Goal: Task Accomplishment & Management: Manage account settings

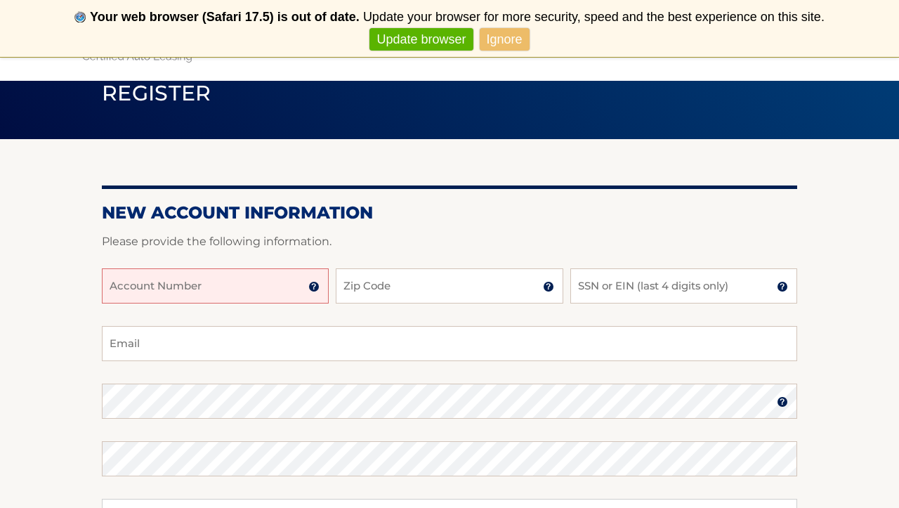
scroll to position [90, 0]
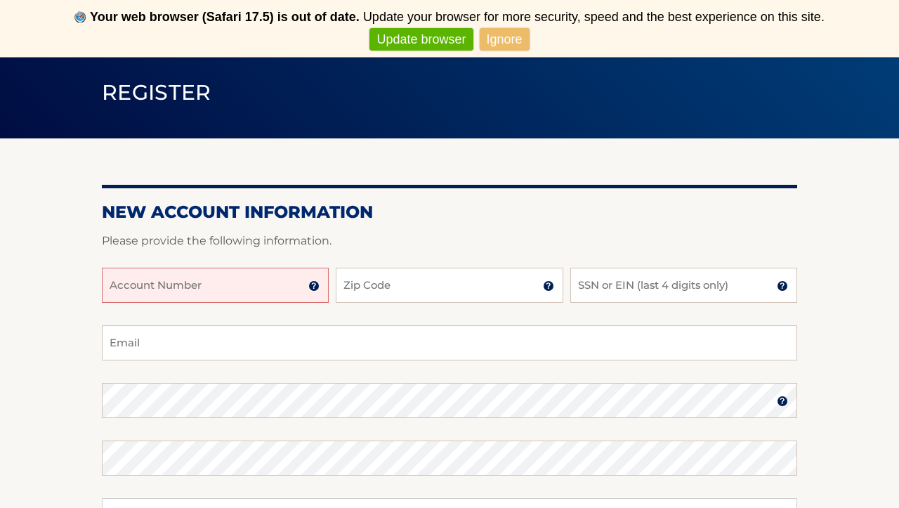
click at [232, 296] on input "Account Number" at bounding box center [215, 285] width 227 height 35
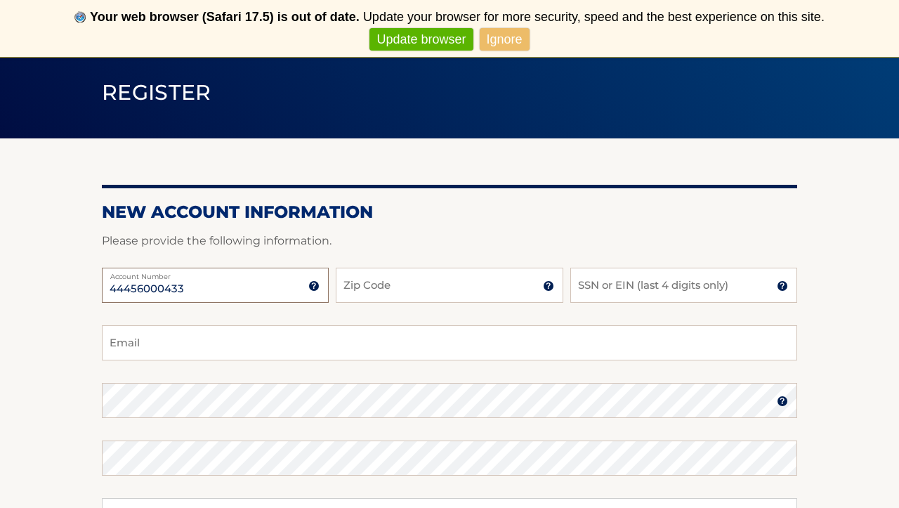
type input "44456000433"
type input "11721"
type input "2325"
type input "[EMAIL_ADDRESS][DOMAIN_NAME]"
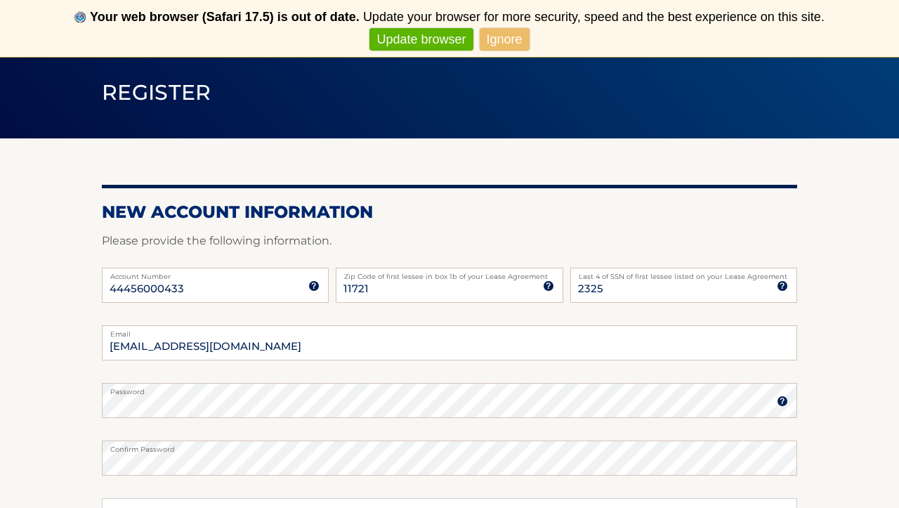
click at [228, 400] on form "New Account Information Please provide the following information. 44456000433 A…" at bounding box center [449, 444] width 695 height 485
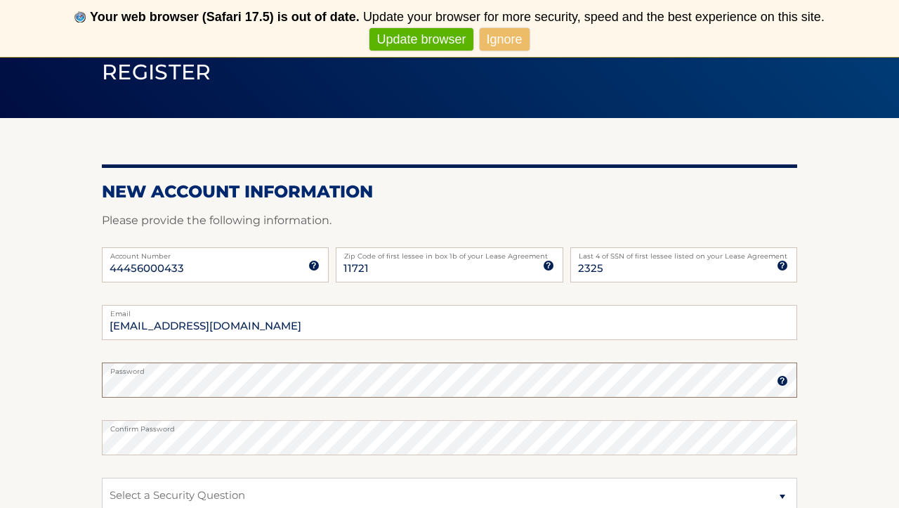
scroll to position [122, 0]
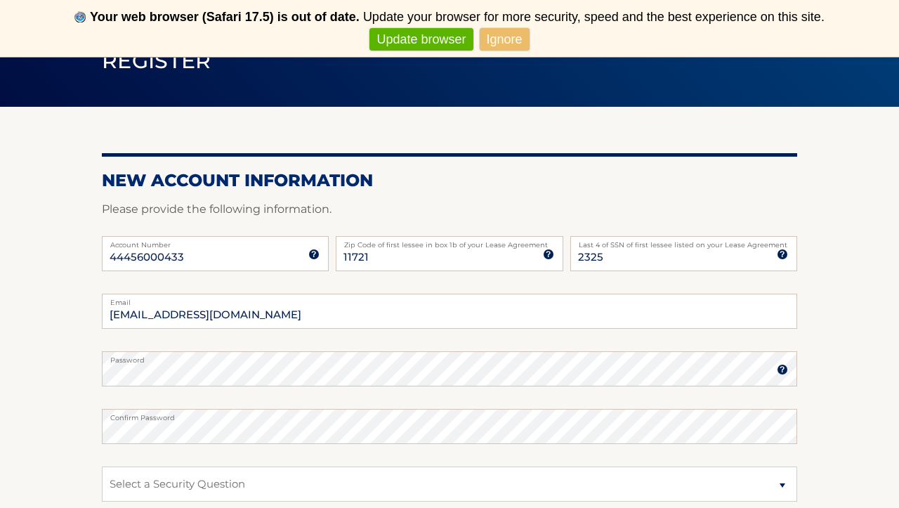
click at [68, 395] on section "New Account Information Please provide the following information. 44456000433 A…" at bounding box center [449, 381] width 899 height 549
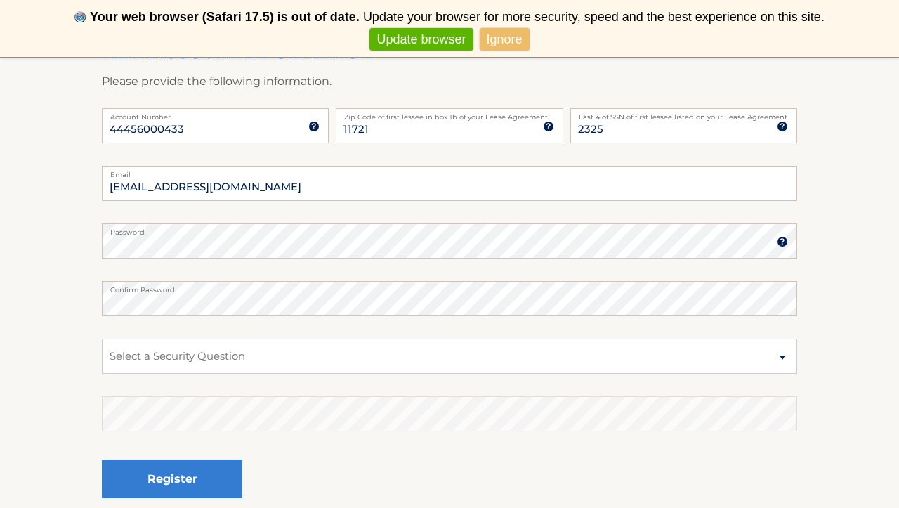
scroll to position [268, 0]
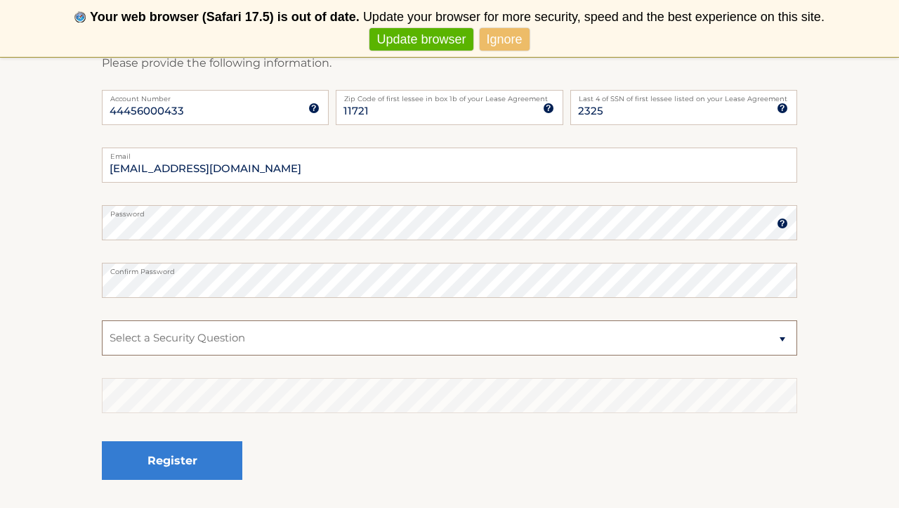
select select "2"
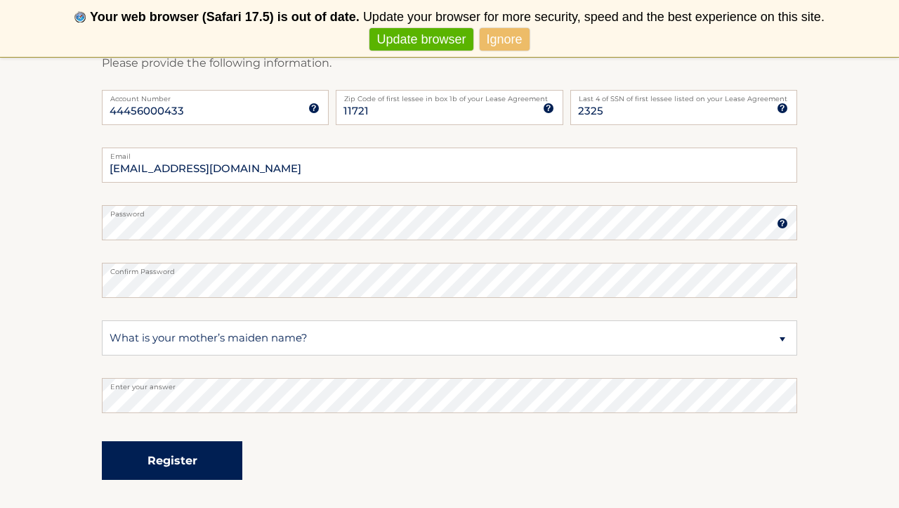
click at [173, 463] on button "Register" at bounding box center [172, 460] width 140 height 39
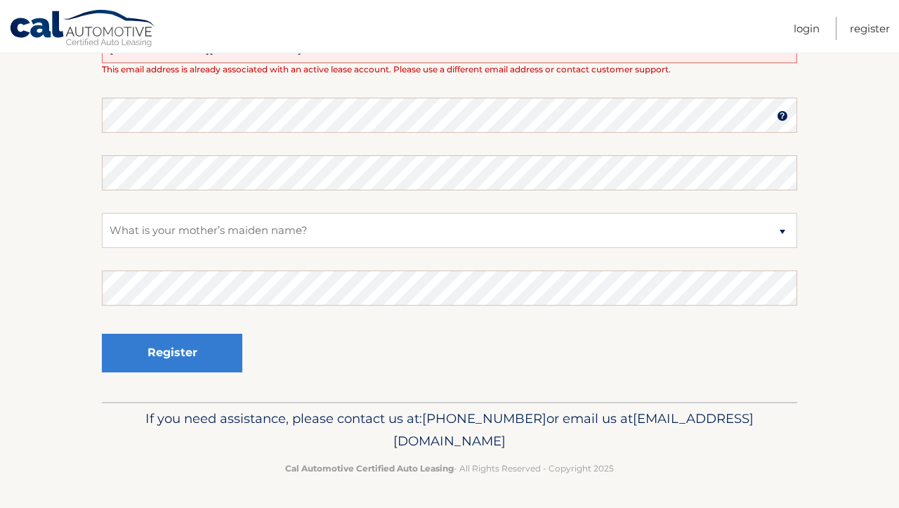
scroll to position [373, 0]
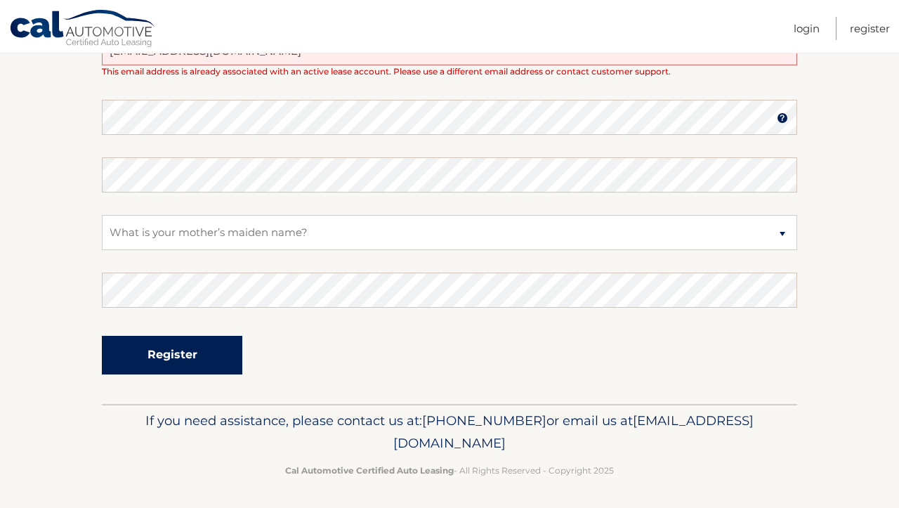
type input "emiltwhelan64@gmail.com"
click at [187, 339] on button "Register" at bounding box center [172, 355] width 140 height 39
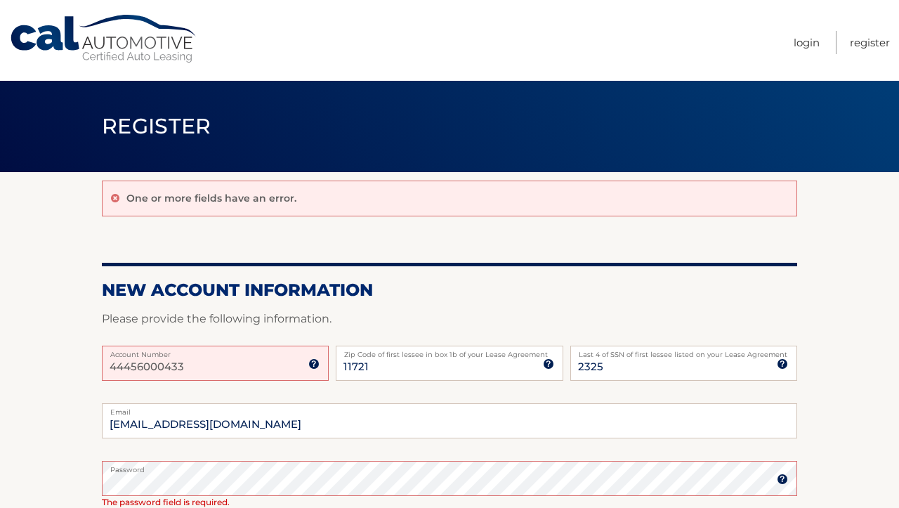
click at [216, 258] on div "One or more fields have an error. New Account Information Please provide the fo…" at bounding box center [449, 480] width 695 height 616
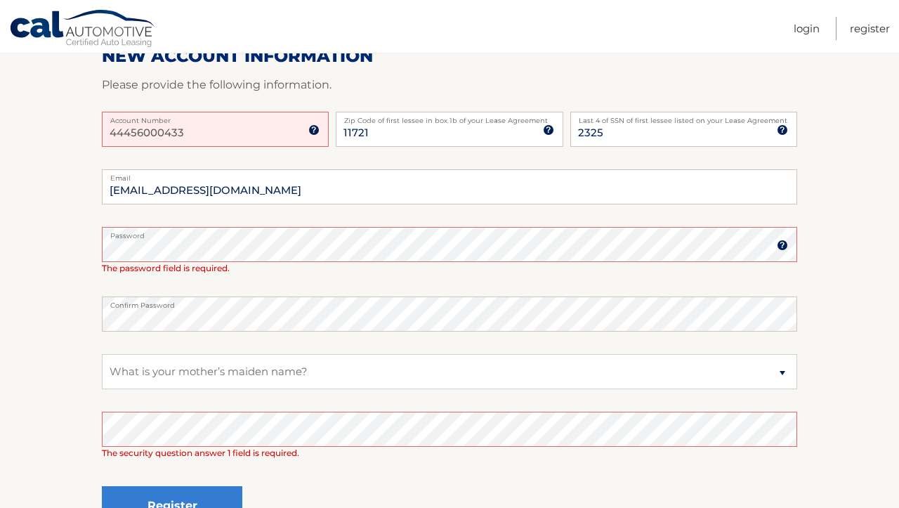
scroll to position [235, 0]
click at [28, 415] on section "One or more fields have an error. New Account Information Please provide the fo…" at bounding box center [449, 245] width 899 height 616
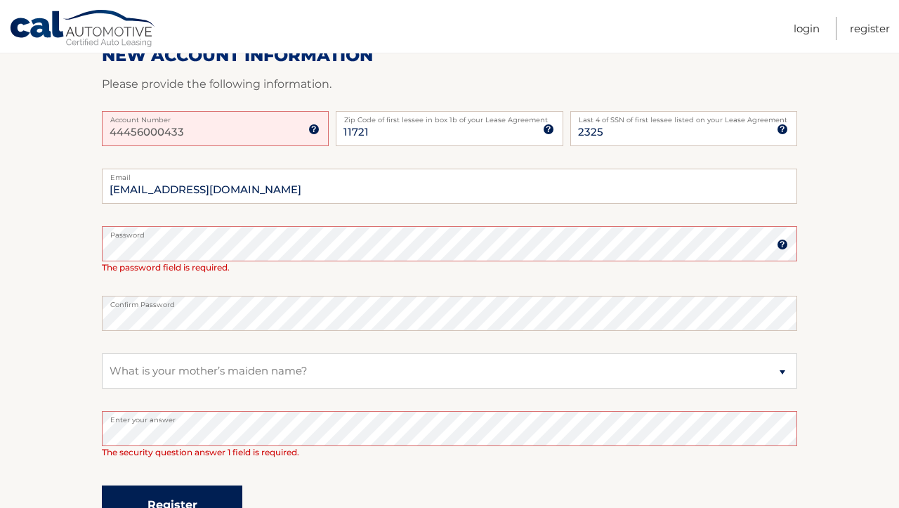
click at [153, 488] on button "Register" at bounding box center [172, 504] width 140 height 39
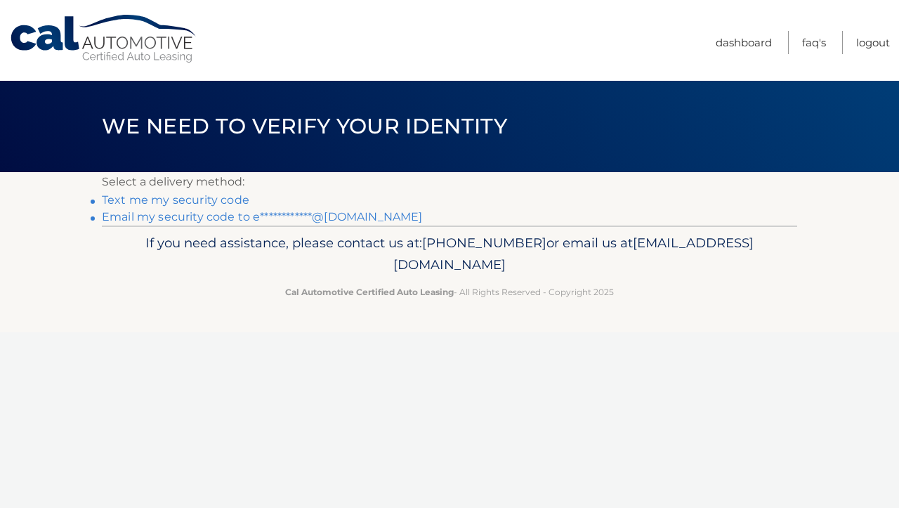
click at [173, 200] on link "Text me my security code" at bounding box center [175, 199] width 147 height 13
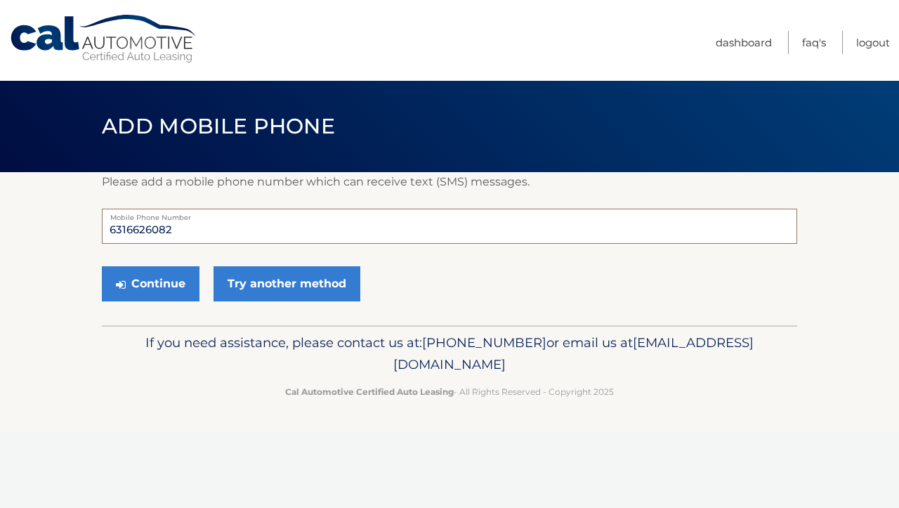
click at [215, 231] on input "6316626082" at bounding box center [449, 226] width 695 height 35
click at [157, 285] on button "Continue" at bounding box center [151, 283] width 98 height 35
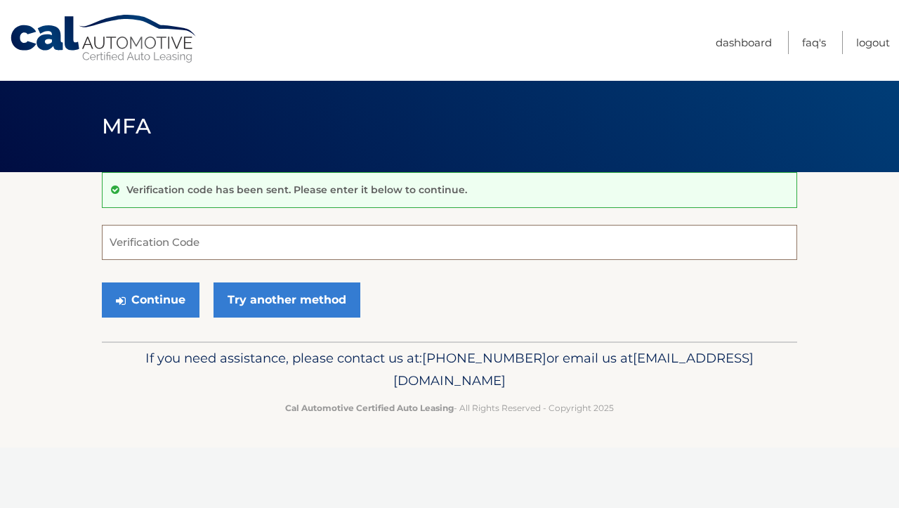
click at [153, 249] on input "Verification Code" at bounding box center [449, 242] width 695 height 35
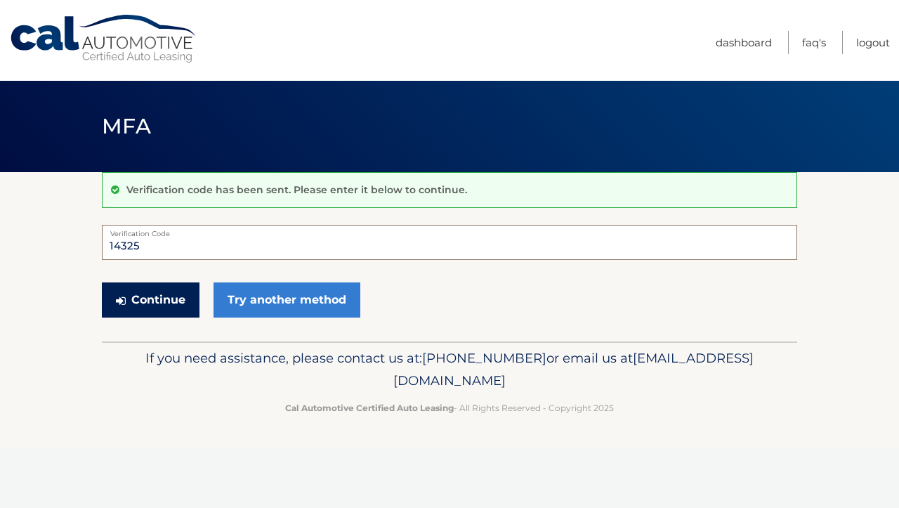
type input "143256"
click at [150, 299] on button "Continue" at bounding box center [151, 299] width 98 height 35
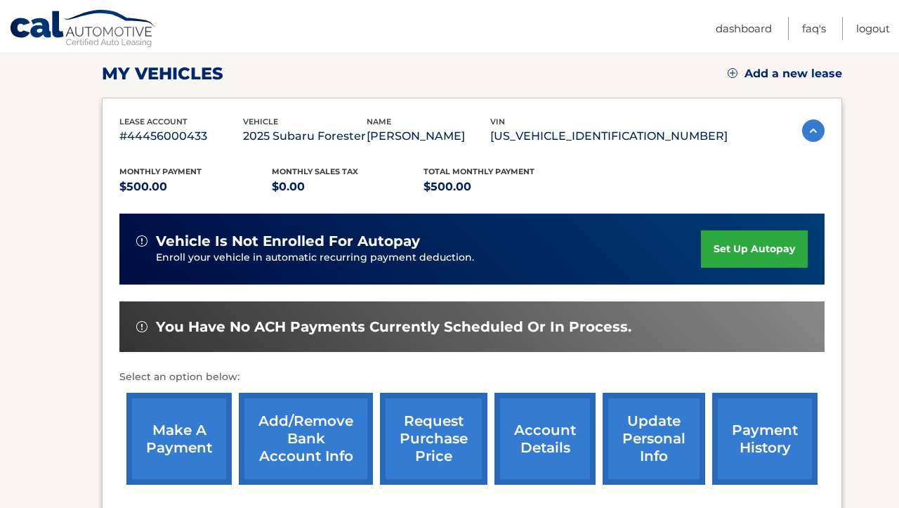
scroll to position [192, 0]
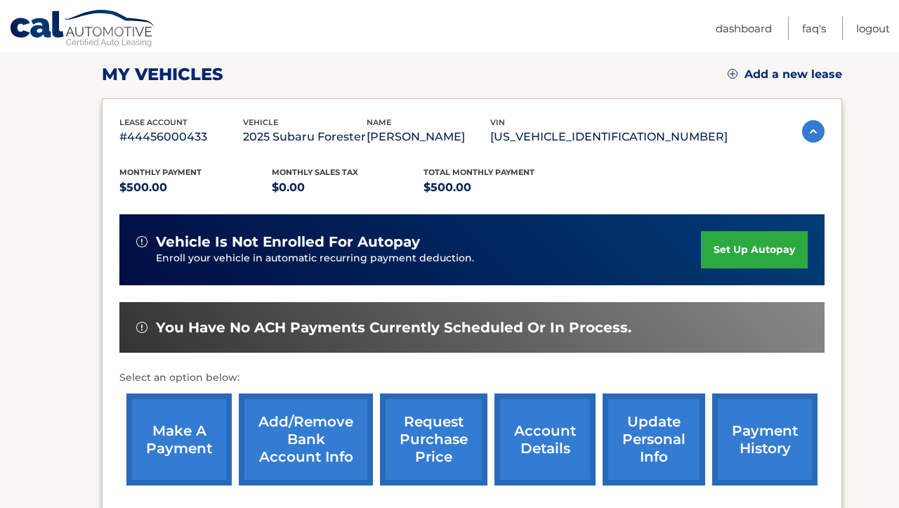
click at [788, 243] on link "set up autopay" at bounding box center [754, 249] width 107 height 37
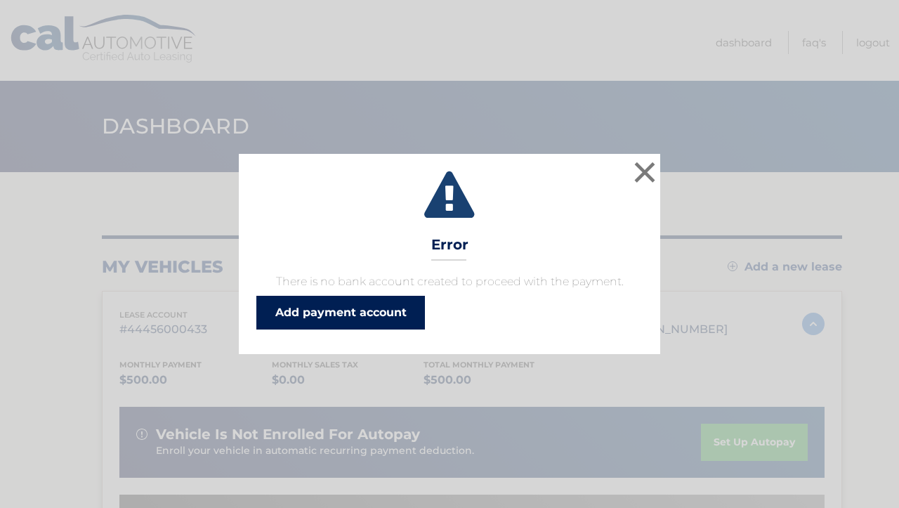
click at [335, 308] on link "Add payment account" at bounding box center [340, 313] width 169 height 34
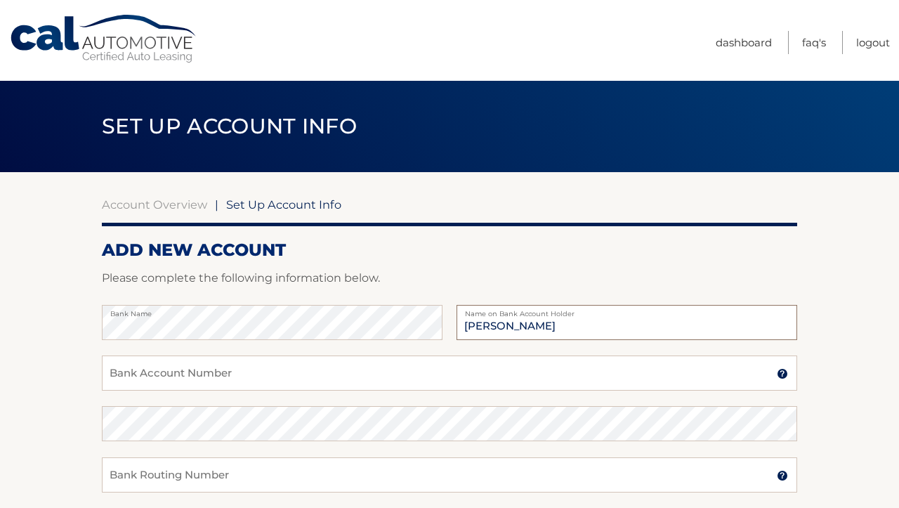
type input "Emily Whelan"
click at [164, 376] on input "Bank Account Number" at bounding box center [449, 372] width 695 height 35
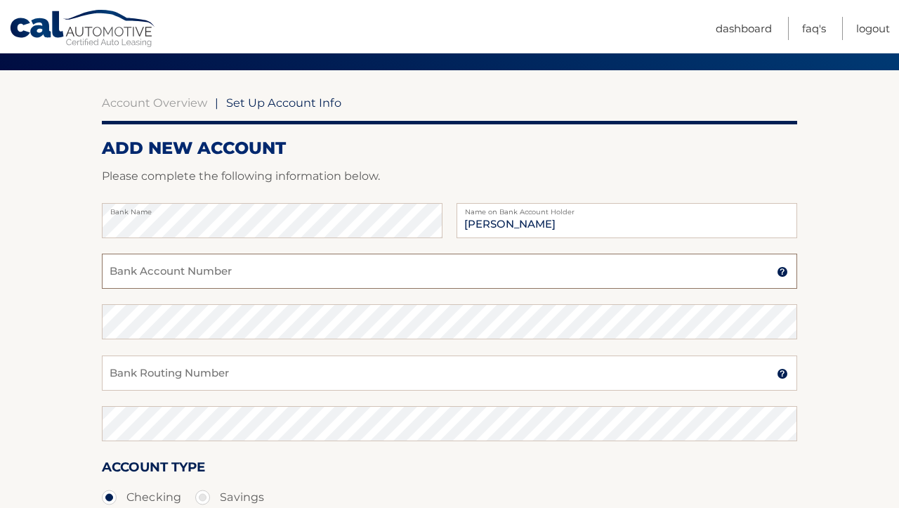
scroll to position [105, 0]
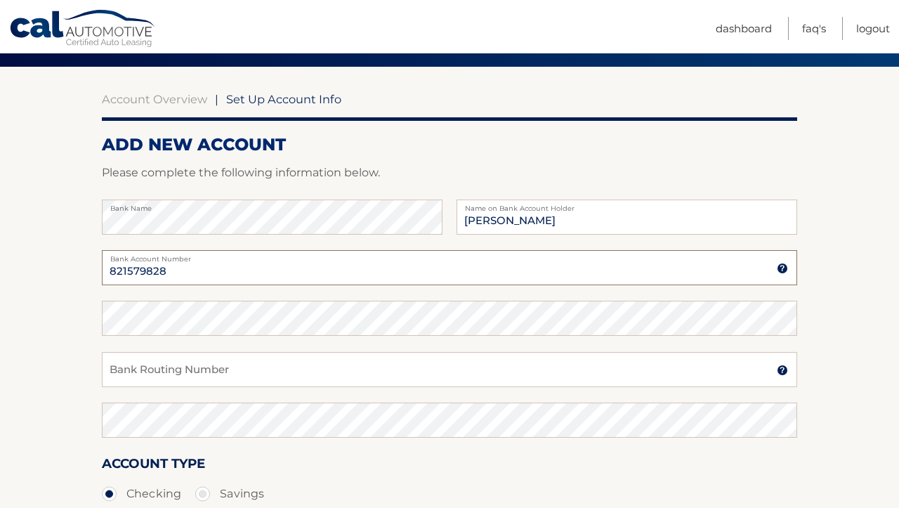
type input "821579828"
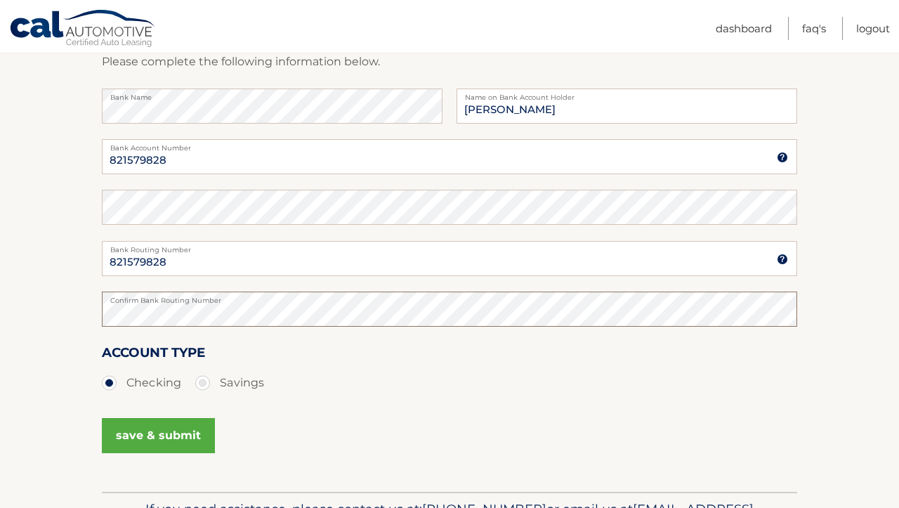
scroll to position [244, 0]
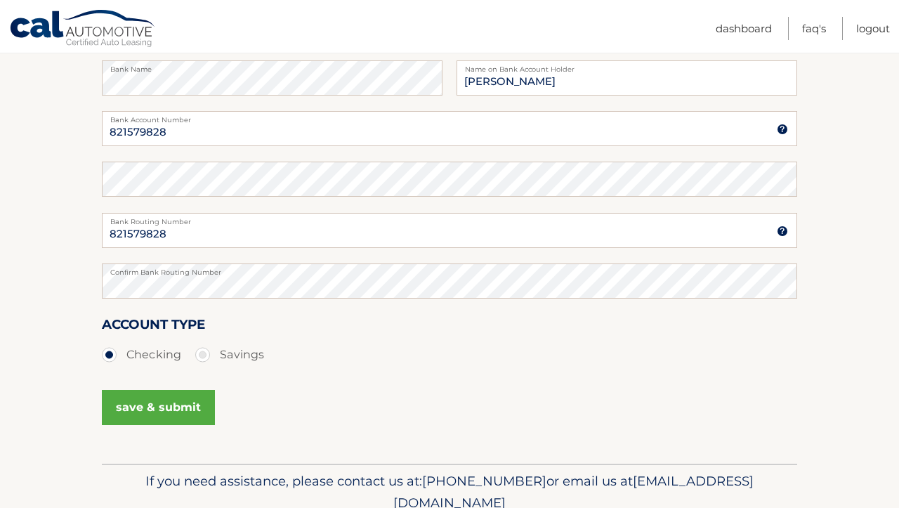
click at [179, 400] on button "save & submit" at bounding box center [158, 407] width 113 height 35
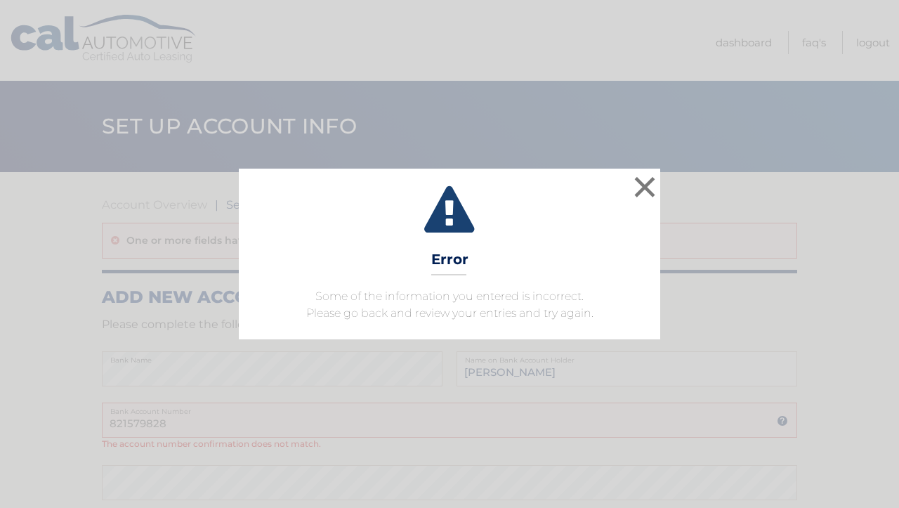
click at [596, 409] on div "× Error Some of the information you entered is incorrect. Please go back and re…" at bounding box center [449, 254] width 899 height 508
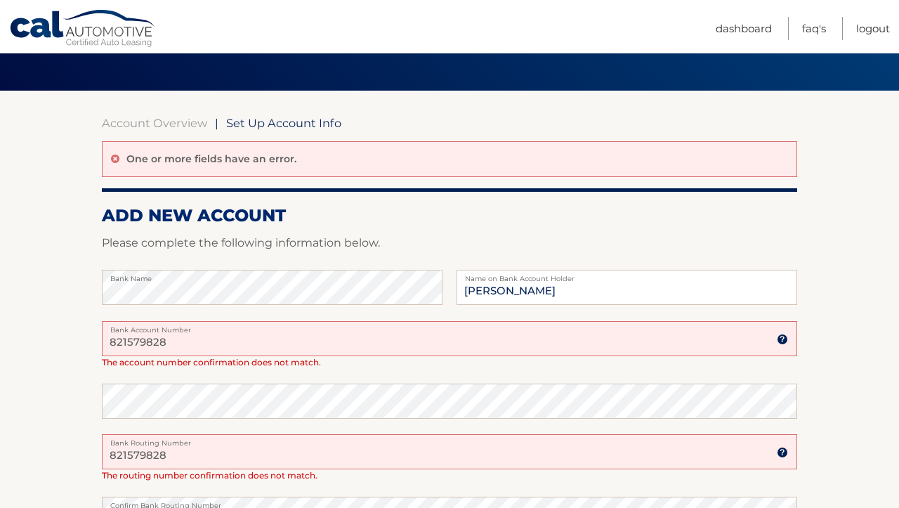
scroll to position [85, 0]
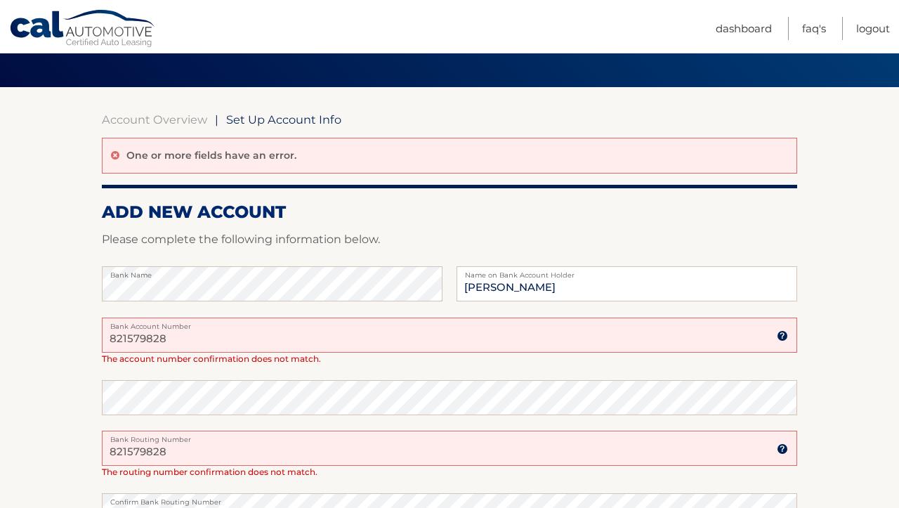
click at [204, 321] on label "Bank Account Number" at bounding box center [449, 322] width 695 height 11
click at [204, 321] on input "821579828" at bounding box center [449, 334] width 695 height 35
click at [204, 321] on label "Bank Account Number" at bounding box center [449, 322] width 695 height 11
click at [204, 321] on input "821579828" at bounding box center [449, 334] width 695 height 35
click at [204, 328] on input "821579828" at bounding box center [449, 334] width 695 height 35
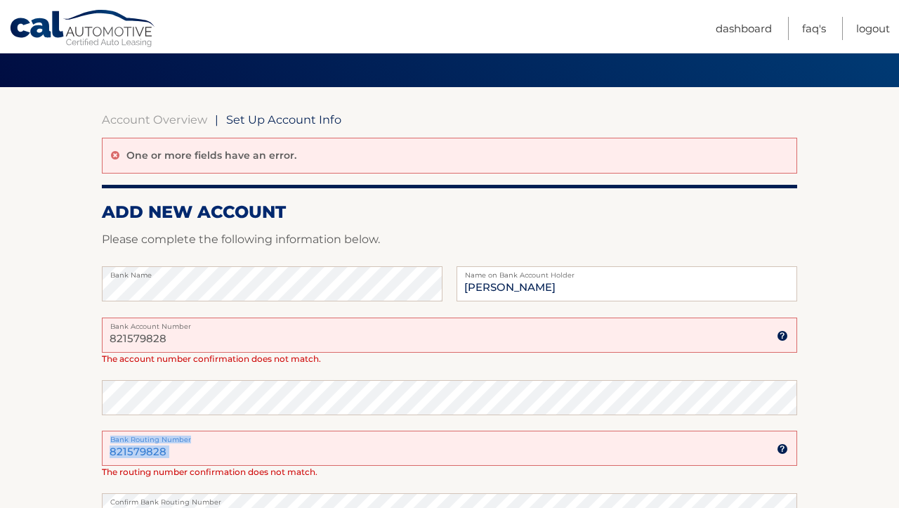
click at [188, 442] on div "821579828 Bank Routing Number" at bounding box center [449, 448] width 695 height 35
click at [188, 442] on input "821579828" at bounding box center [449, 448] width 695 height 35
click at [190, 450] on input "821579828" at bounding box center [449, 448] width 695 height 35
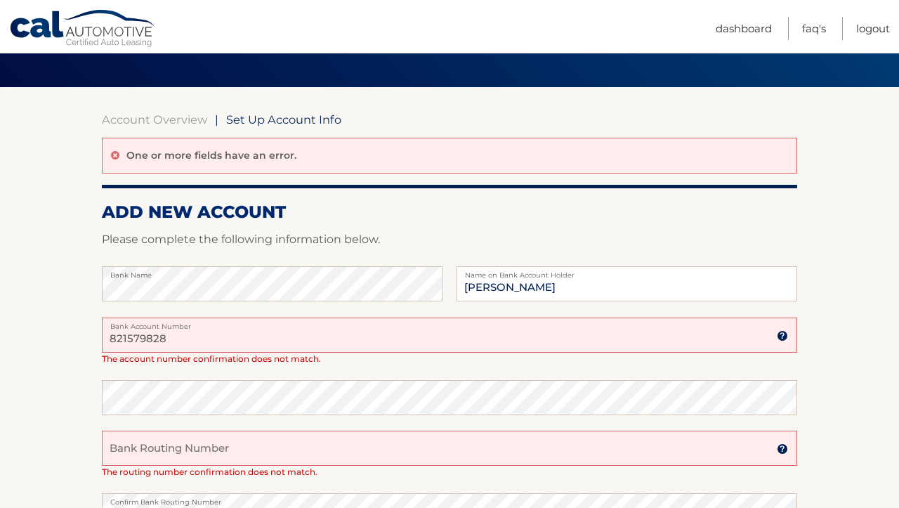
click at [116, 341] on input "821579828" at bounding box center [449, 334] width 695 height 35
type input "821579828"
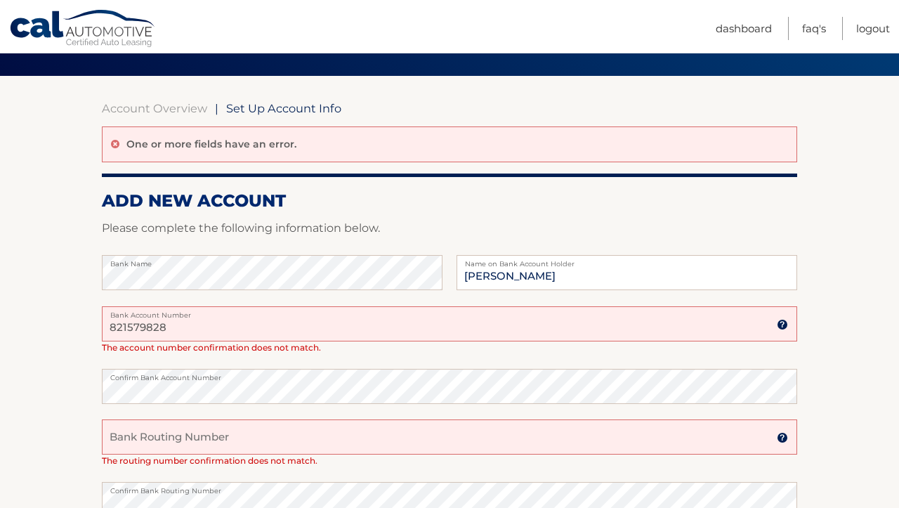
click at [144, 439] on input "Bank Routing Number" at bounding box center [449, 436] width 695 height 35
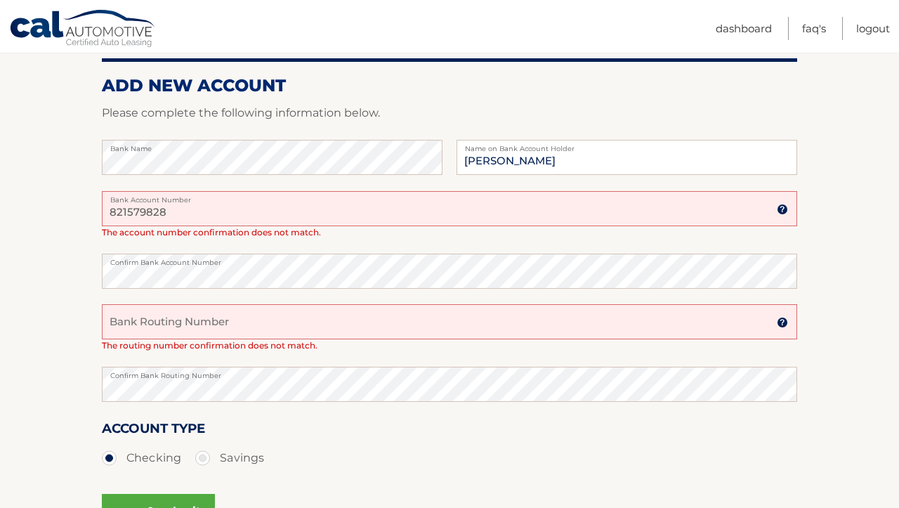
scroll to position [220, 0]
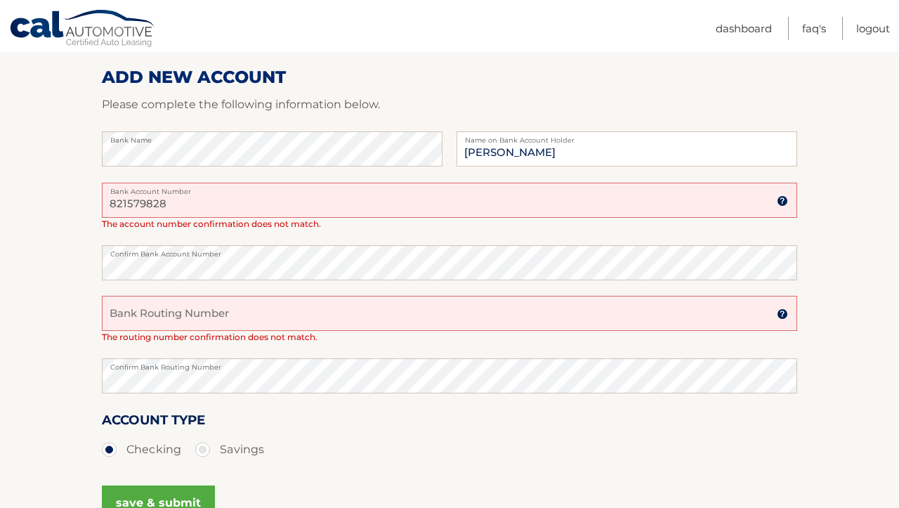
click at [136, 309] on input "Bank Routing Number" at bounding box center [449, 313] width 695 height 35
type input "021000021"
click at [363, 435] on ul "Checking Savings" at bounding box center [449, 449] width 695 height 28
click at [172, 500] on button "save & submit" at bounding box center [158, 502] width 113 height 35
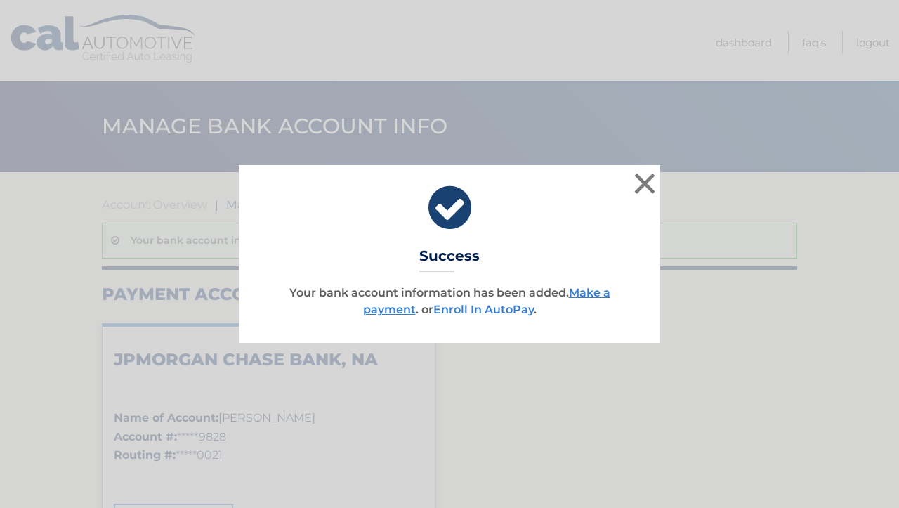
click at [506, 309] on link "Enroll In AutoPay" at bounding box center [483, 309] width 100 height 13
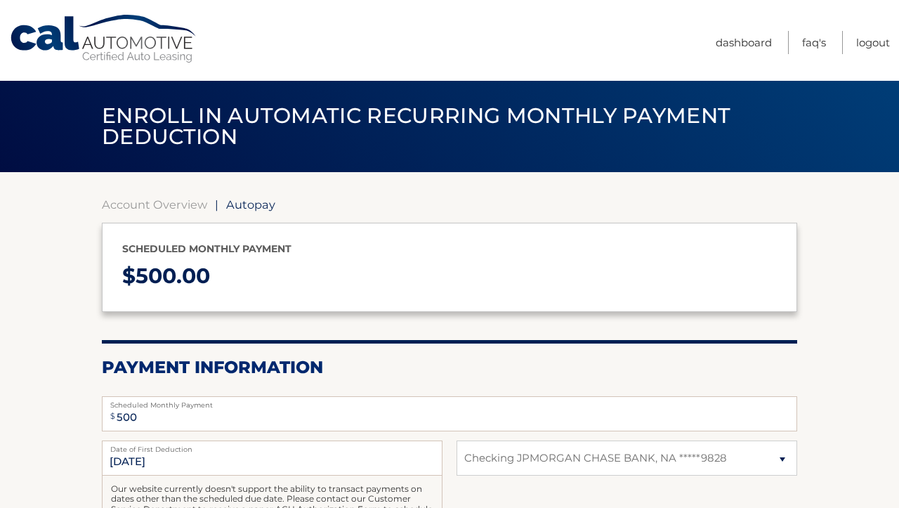
select select "ZDk4MjQyZTMtN2YwZS00ZDU5LWJhZWItMmI4OTYzNTc5Njg5"
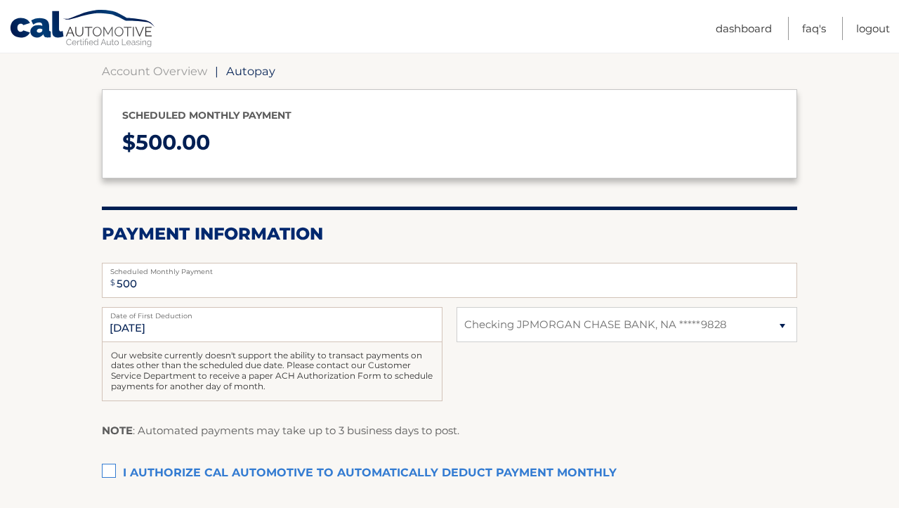
scroll to position [149, 0]
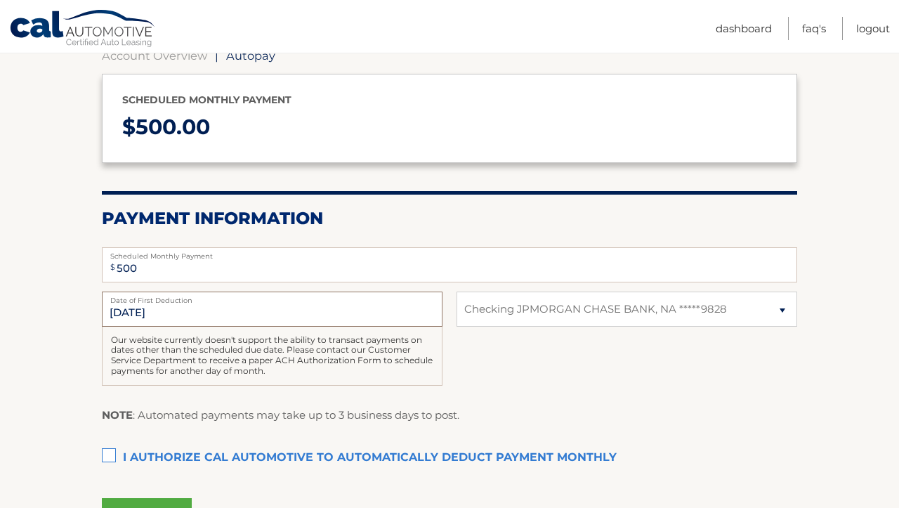
click at [177, 307] on input "10/20/2025" at bounding box center [272, 308] width 341 height 35
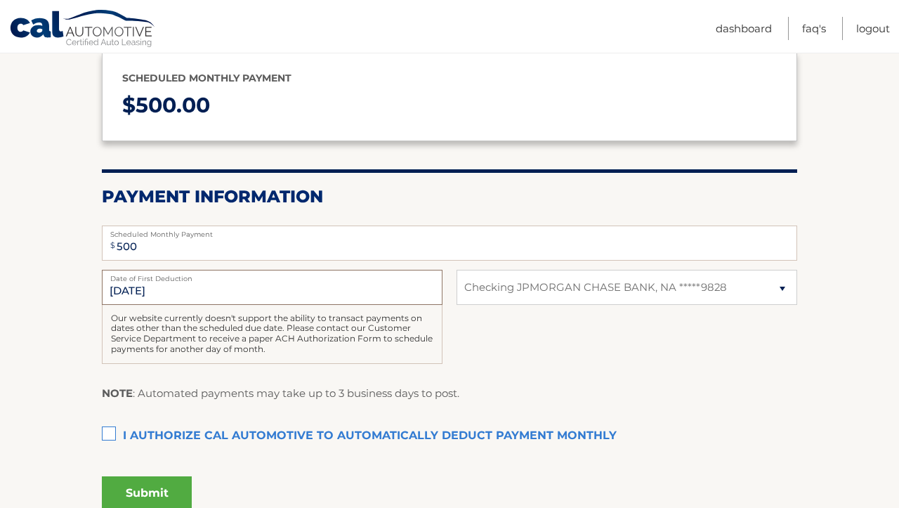
scroll to position [212, 0]
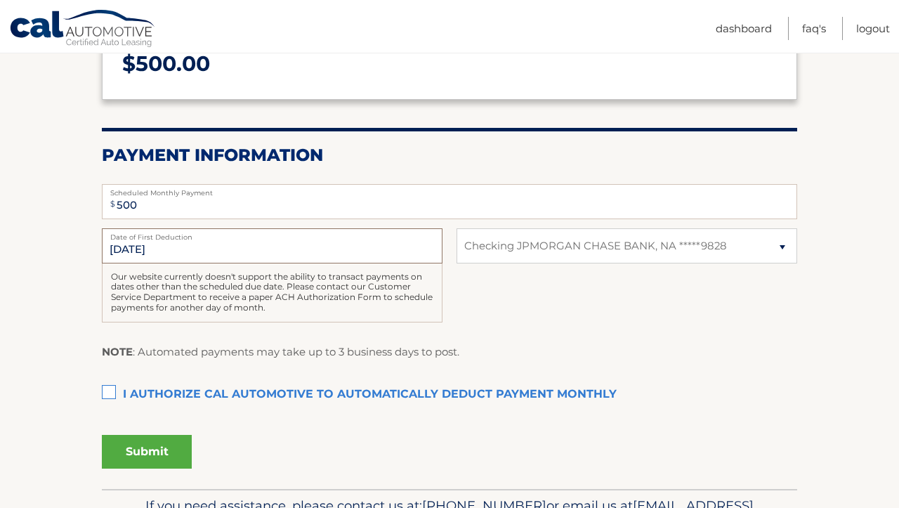
click at [114, 243] on input "10/20/2025" at bounding box center [272, 245] width 341 height 35
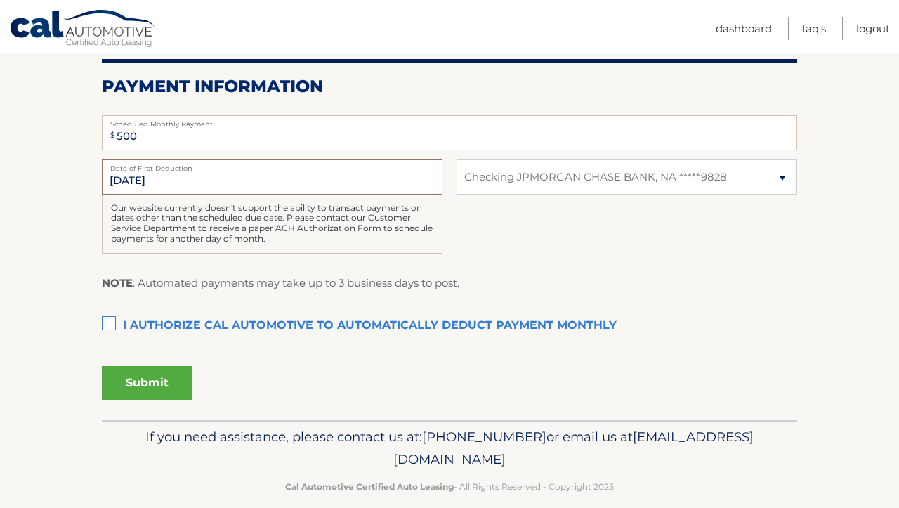
scroll to position [287, 0]
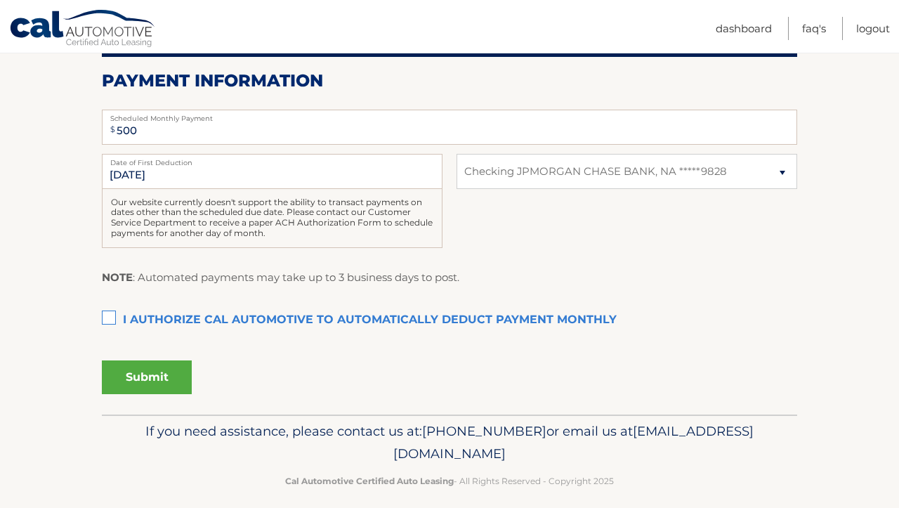
click at [104, 316] on label "I authorize cal automotive to automatically deduct payment monthly This checkbo…" at bounding box center [449, 320] width 695 height 28
click at [0, 0] on input "I authorize cal automotive to automatically deduct payment monthly This checkbo…" at bounding box center [0, 0] width 0 height 0
click at [152, 376] on button "Submit" at bounding box center [147, 377] width 90 height 34
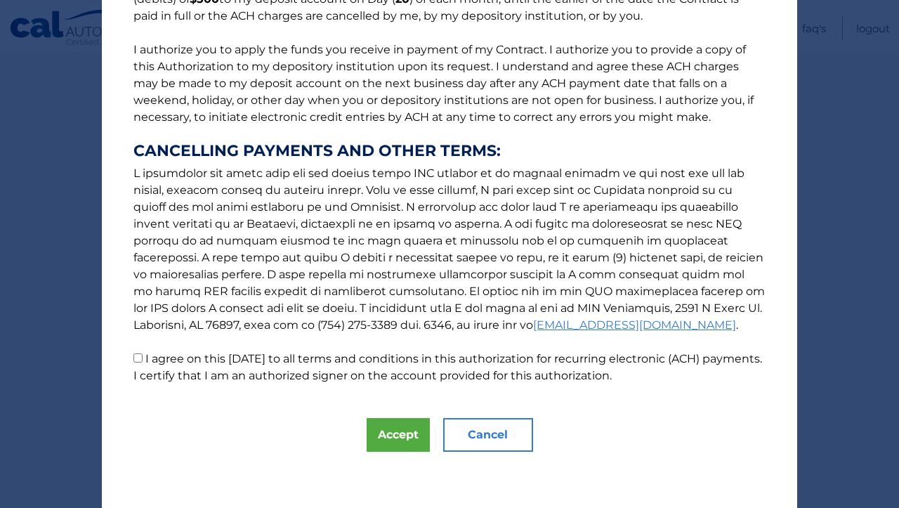
scroll to position [156, 0]
click at [275, 353] on label "I agree on this 09/22/2025 to all terms and conditions in this authorization fo…" at bounding box center [447, 367] width 629 height 30
click at [143, 353] on input "I agree on this 09/22/2025 to all terms and conditions in this authorization fo…" at bounding box center [137, 357] width 9 height 9
checkbox input "true"
click at [397, 438] on button "Accept" at bounding box center [398, 435] width 63 height 34
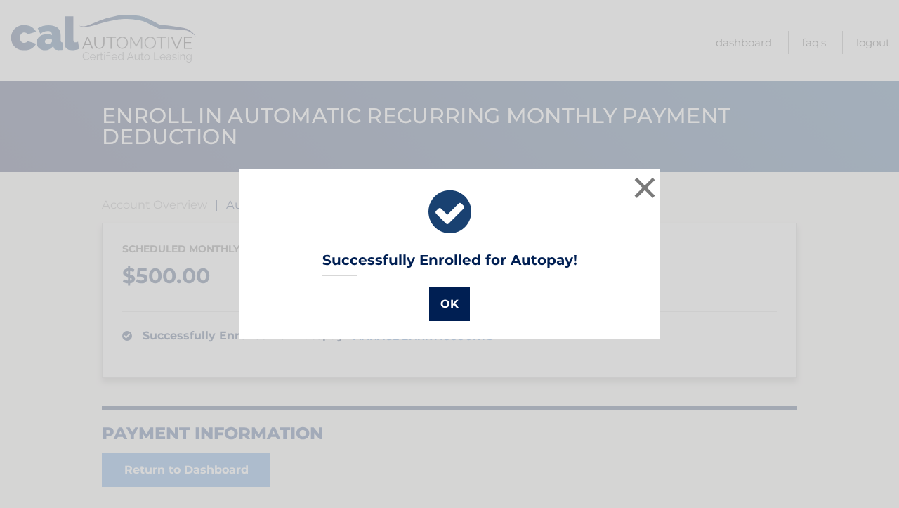
click at [464, 308] on button "OK" at bounding box center [449, 304] width 41 height 34
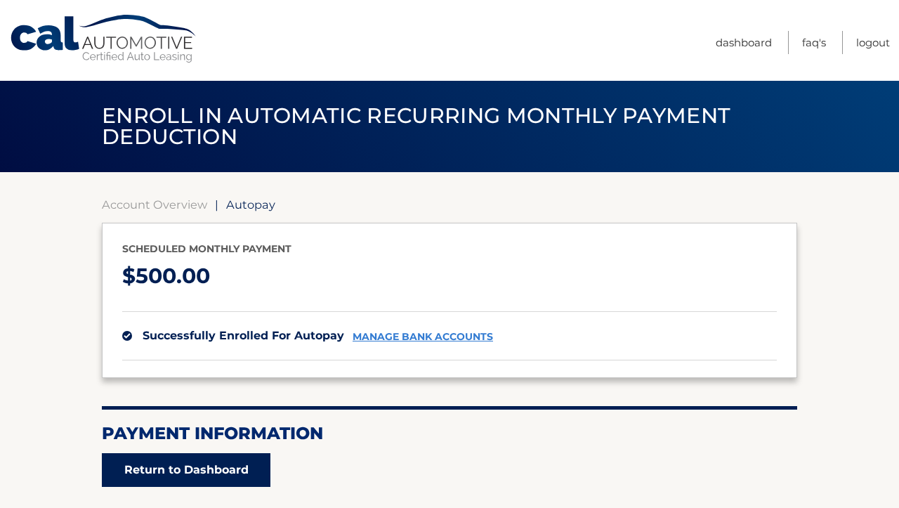
click at [188, 471] on link "Return to Dashboard" at bounding box center [186, 470] width 169 height 34
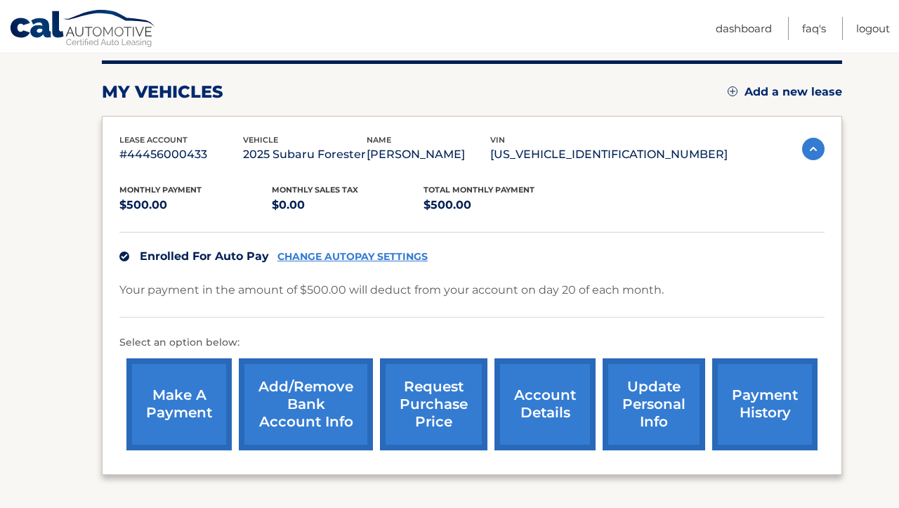
scroll to position [187, 0]
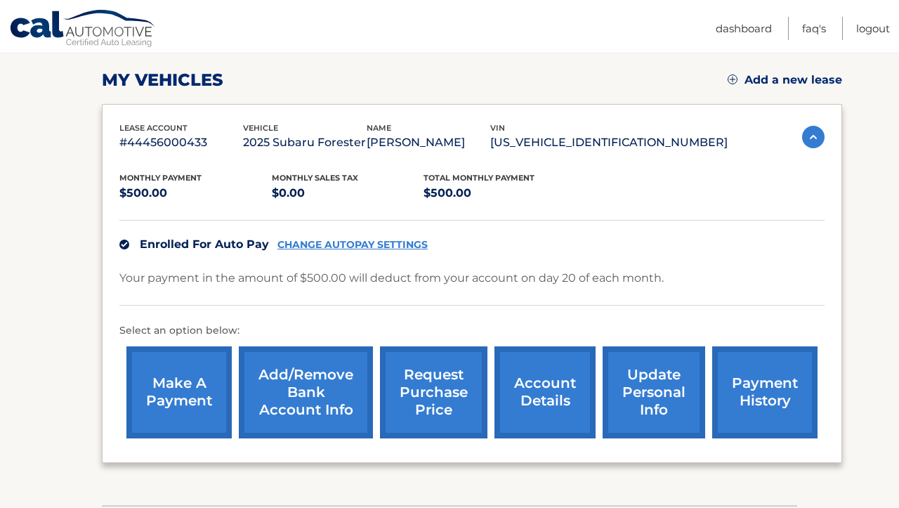
click at [179, 394] on link "make a payment" at bounding box center [178, 392] width 105 height 92
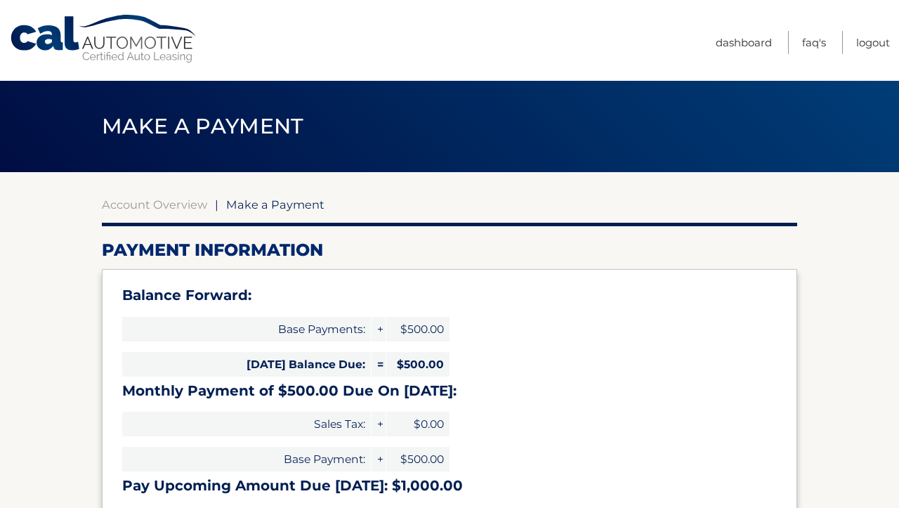
select select "ZDk4MjQyZTMtN2YwZS00ZDU5LWJhZWItMmI4OTYzNTc5Njg5"
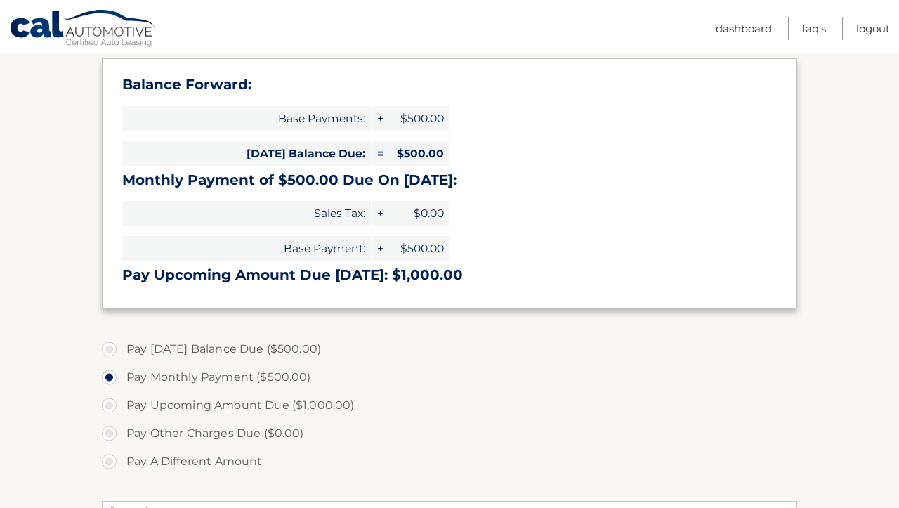
scroll to position [214, 0]
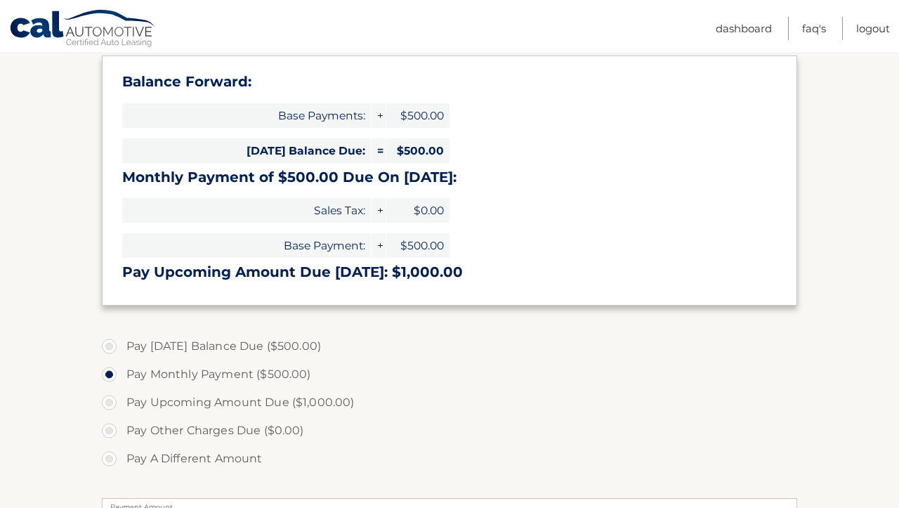
click at [167, 343] on label "Pay Today's Balance Due ($500.00)" at bounding box center [449, 346] width 695 height 28
click at [122, 343] on input "Pay Today's Balance Due ($500.00)" at bounding box center [114, 343] width 14 height 22
radio input "true"
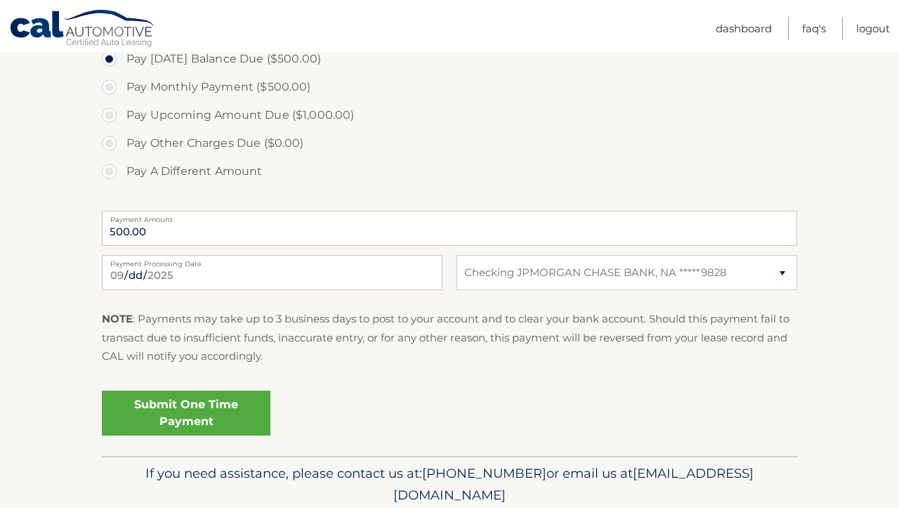
scroll to position [504, 0]
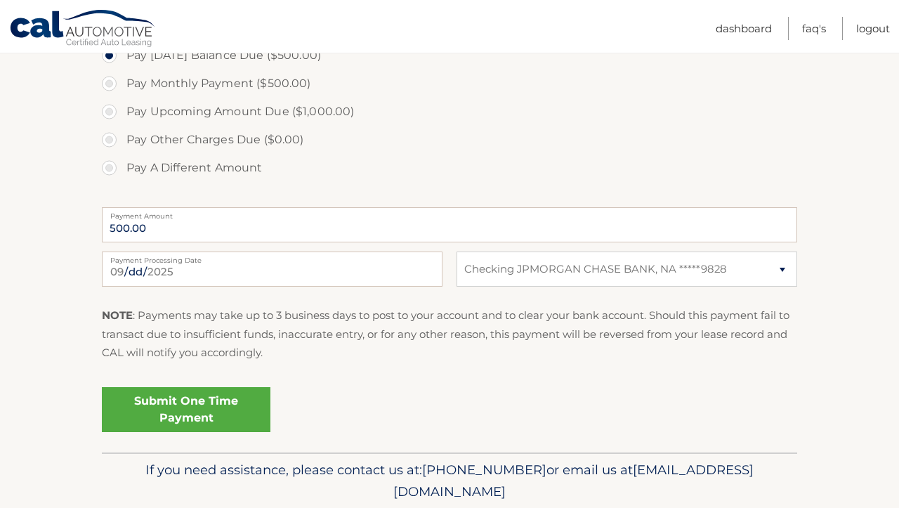
click at [181, 412] on link "Submit One Time Payment" at bounding box center [186, 409] width 169 height 45
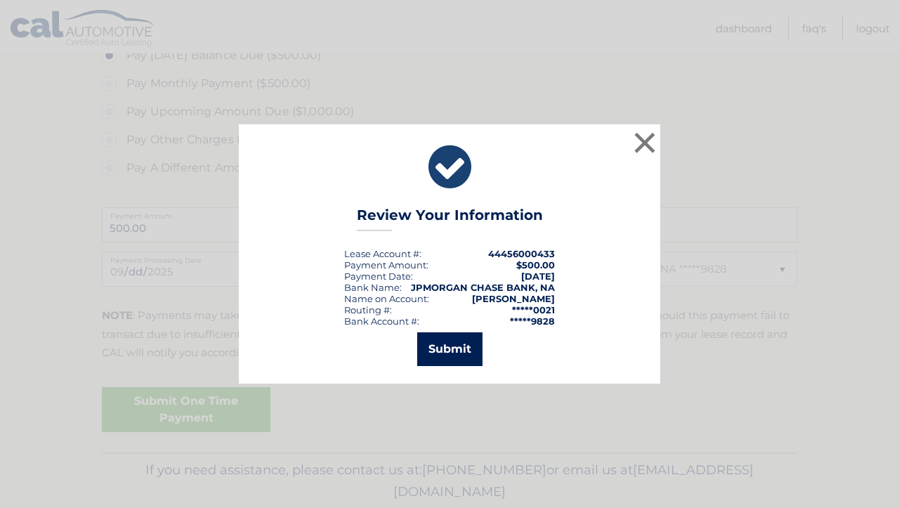
click at [457, 350] on button "Submit" at bounding box center [449, 349] width 65 height 34
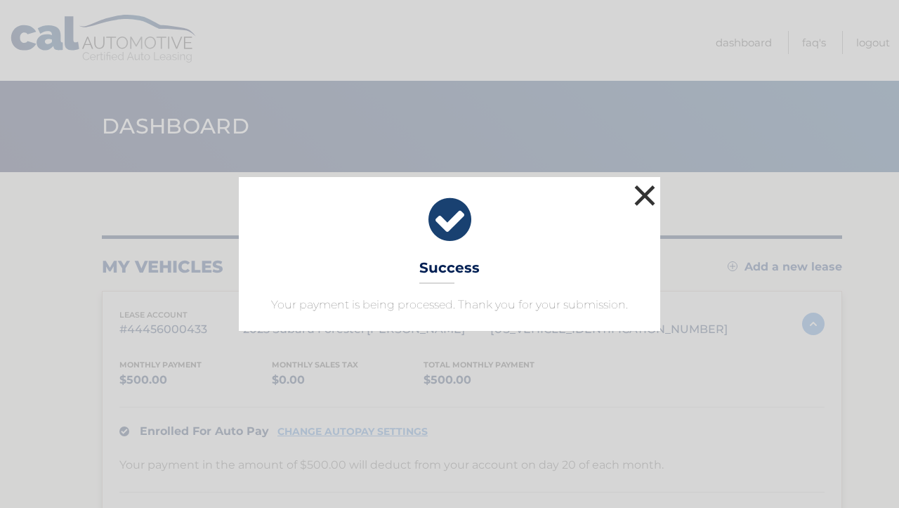
click at [648, 197] on button "×" at bounding box center [645, 195] width 28 height 28
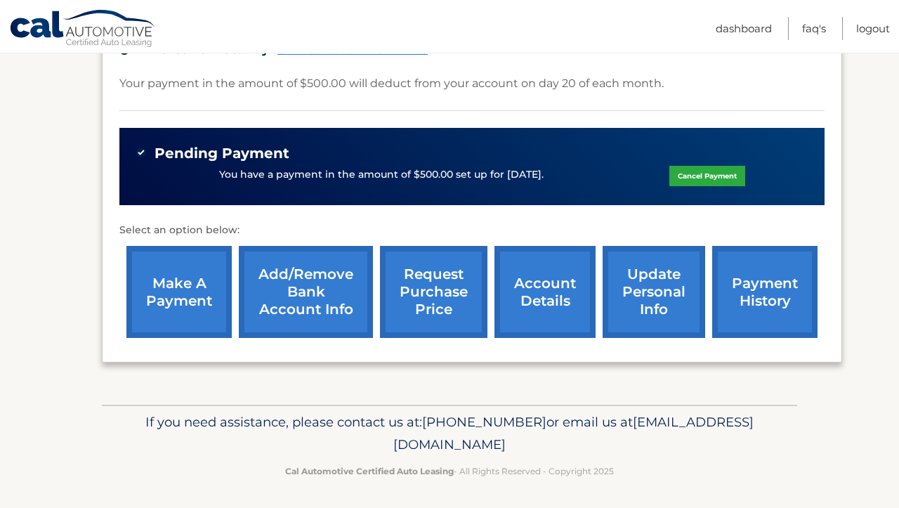
scroll to position [381, 0]
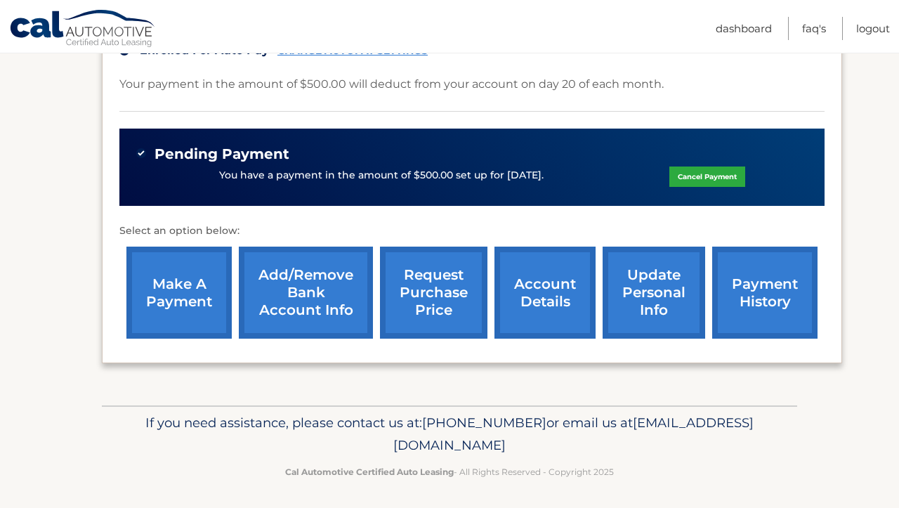
click at [762, 275] on link "payment history" at bounding box center [764, 293] width 105 height 92
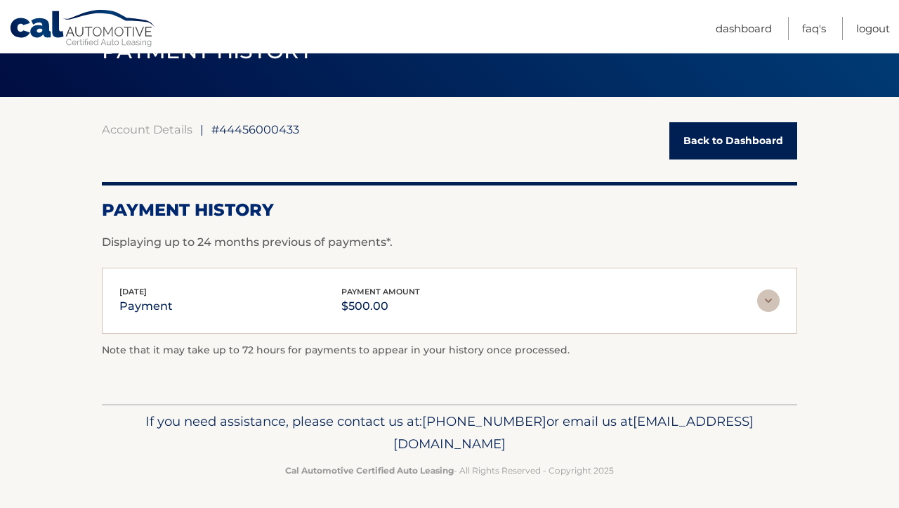
click at [242, 303] on div "[DATE] payment payment amount $500.00" at bounding box center [438, 301] width 638 height 32
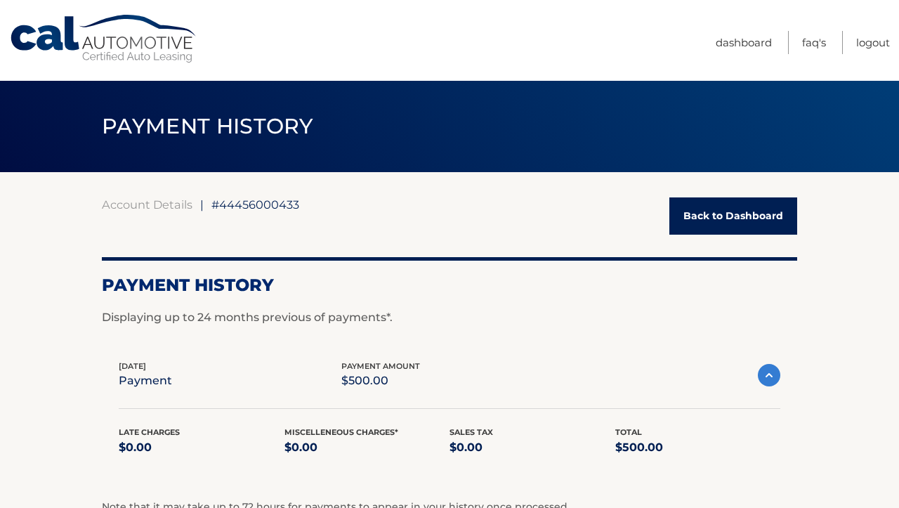
click at [709, 228] on link "Back to Dashboard" at bounding box center [733, 215] width 128 height 37
